Goal: Transaction & Acquisition: Book appointment/travel/reservation

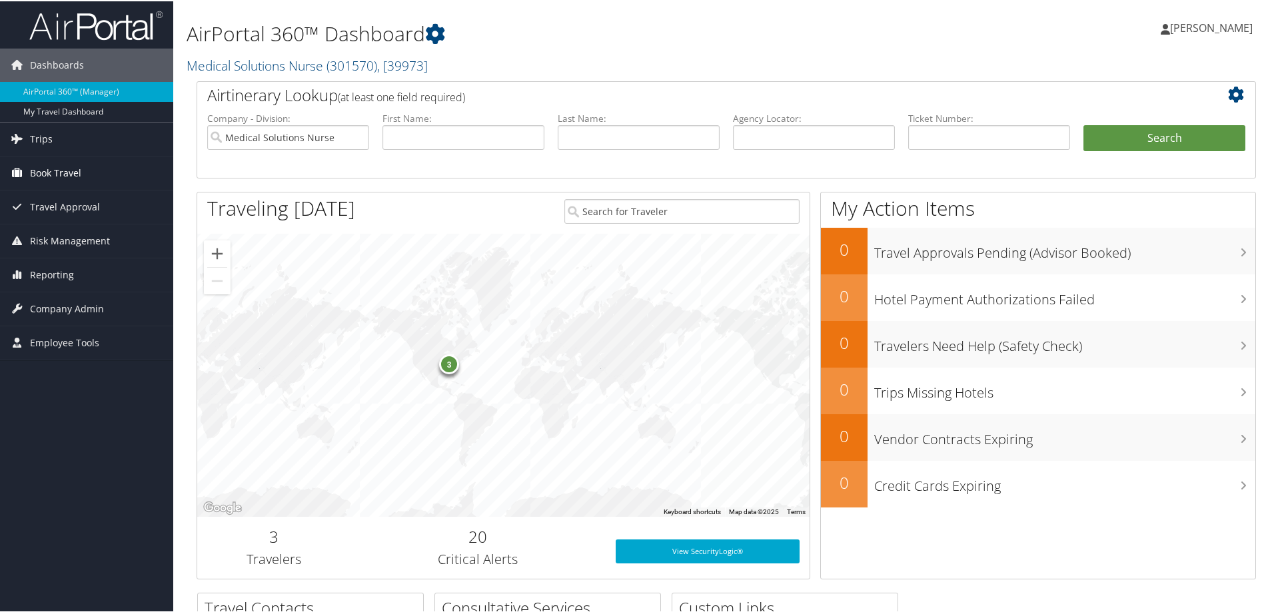
click at [55, 168] on span "Book Travel" at bounding box center [55, 171] width 51 height 33
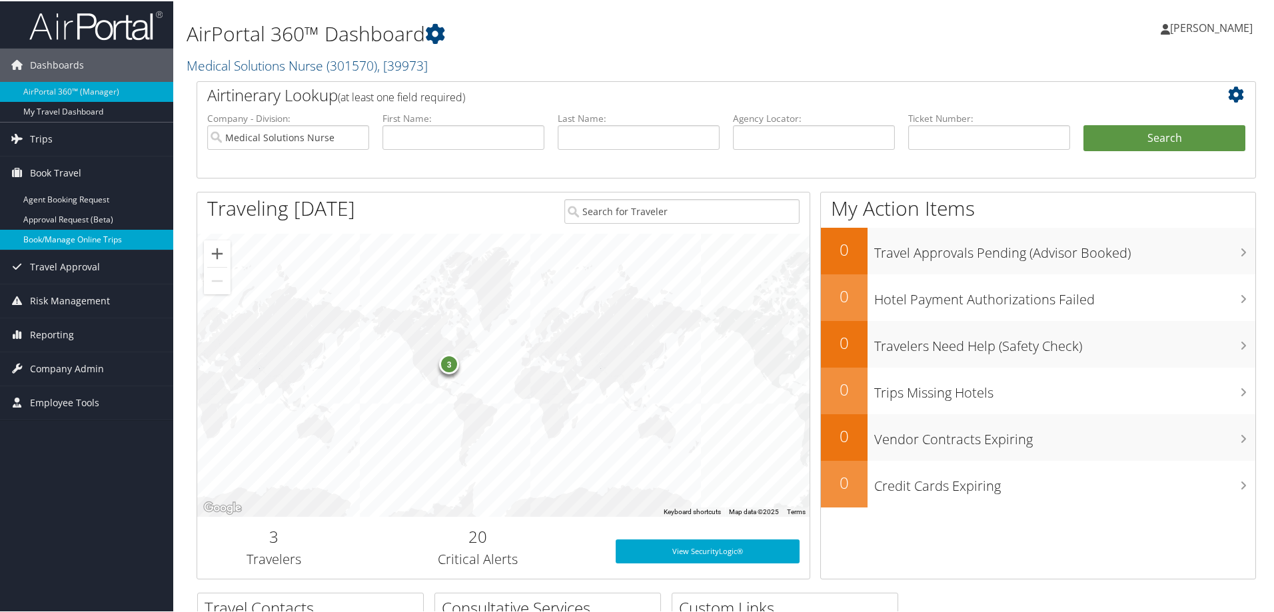
click at [64, 237] on link "Book/Manage Online Trips" at bounding box center [86, 238] width 173 height 20
